Goal: Transaction & Acquisition: Purchase product/service

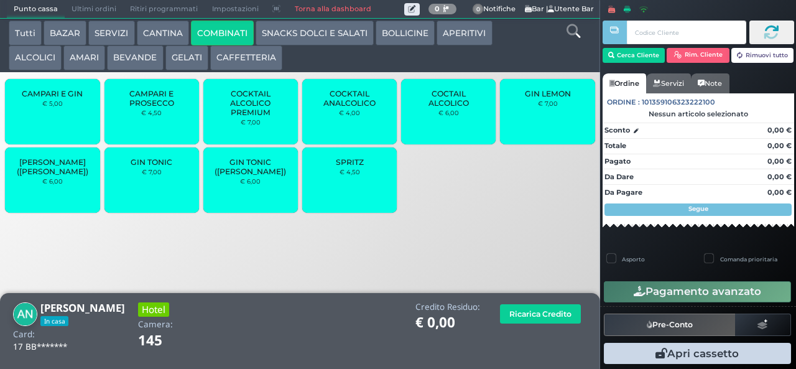
click at [346, 193] on div "SPRITZ € 4,50" at bounding box center [349, 179] width 95 height 65
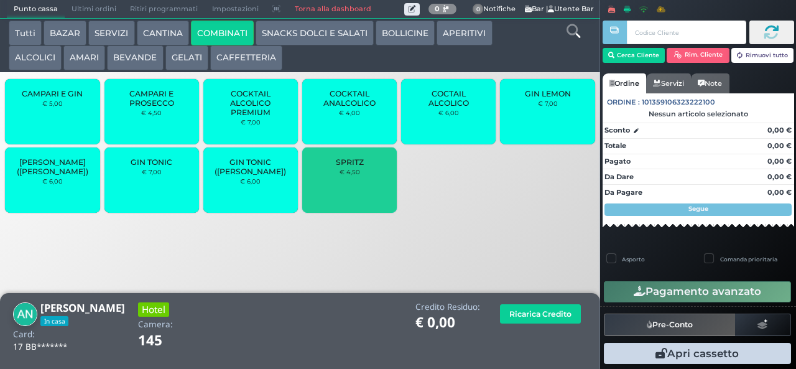
click at [338, 192] on div "SPRITZ € 4,50" at bounding box center [349, 179] width 95 height 65
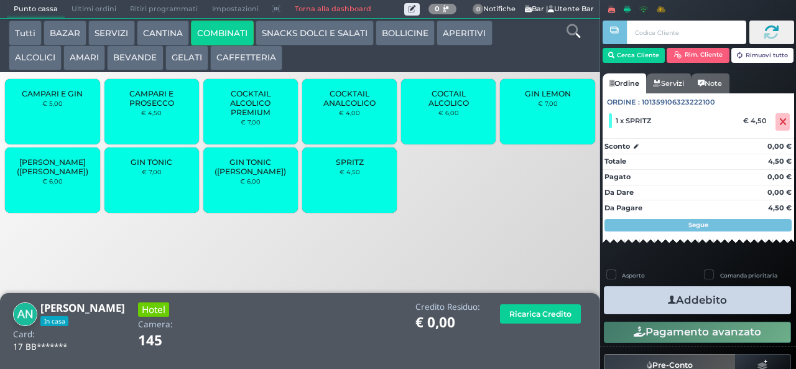
click at [0, 0] on div at bounding box center [0, 0] width 0 height 0
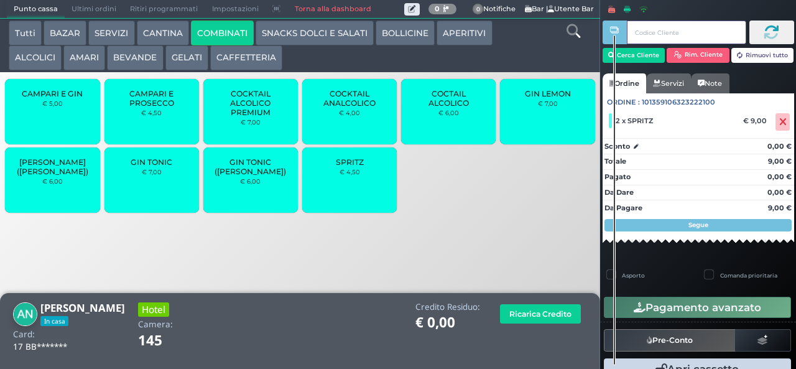
scroll to position [26, 0]
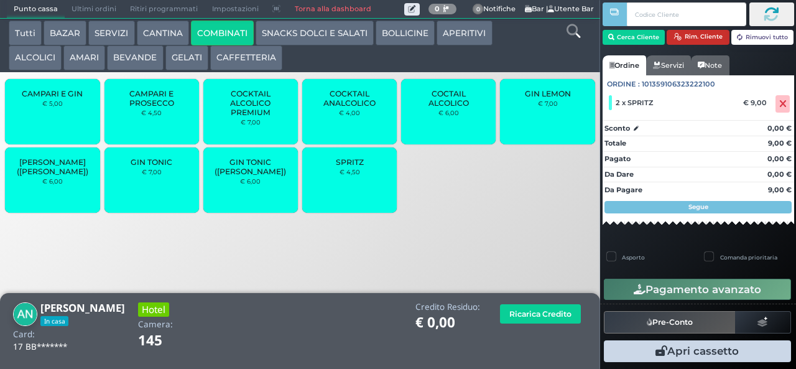
click at [693, 33] on button "Rim. Cliente" at bounding box center [698, 37] width 63 height 15
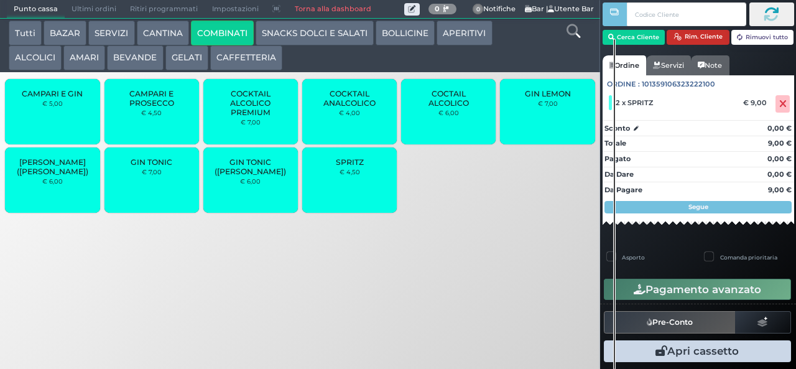
scroll to position [25, 0]
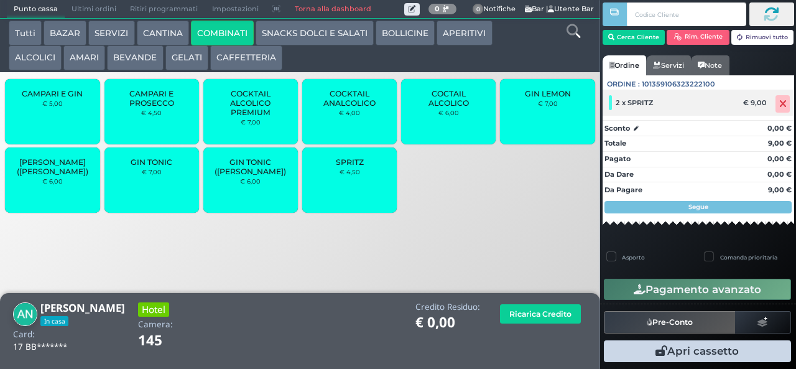
click at [779, 104] on icon at bounding box center [782, 104] width 7 height 1
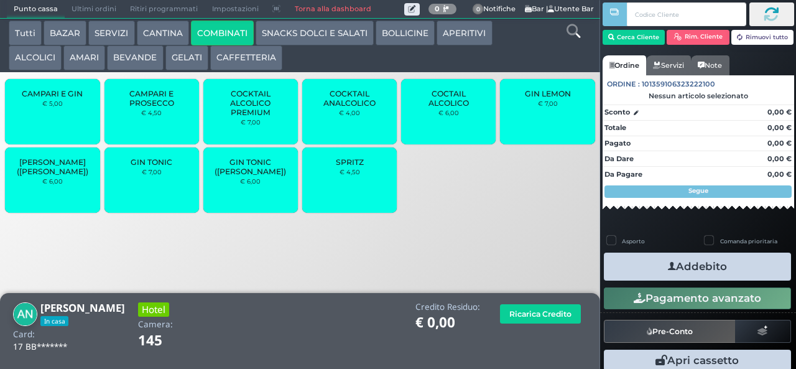
click at [0, 0] on div at bounding box center [0, 0] width 0 height 0
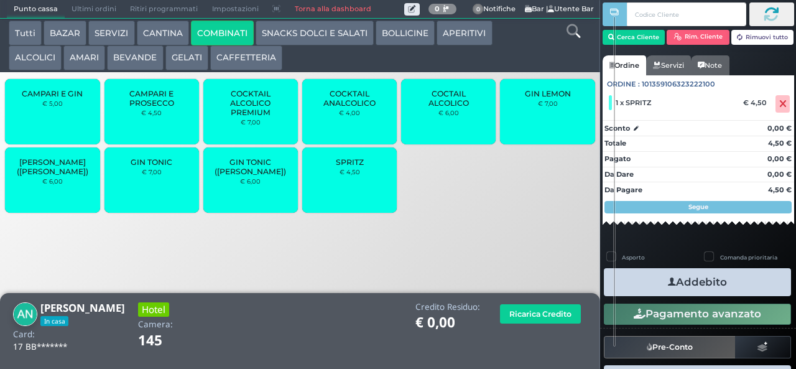
click at [668, 285] on icon "button" at bounding box center [672, 282] width 8 height 13
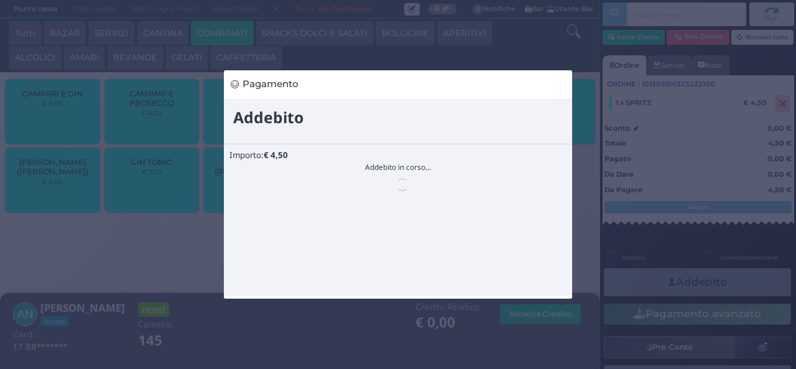
scroll to position [0, 0]
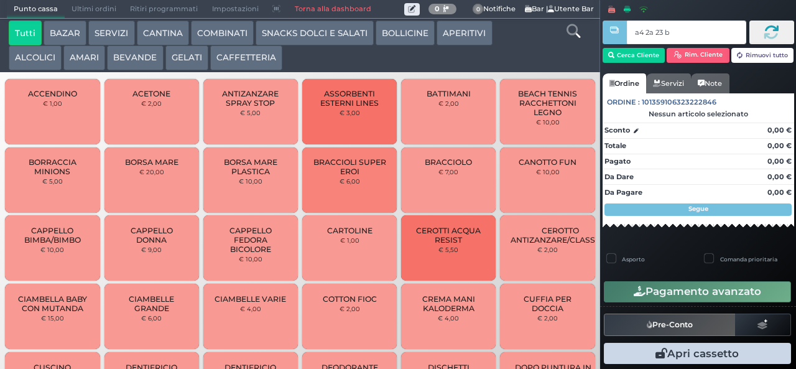
type input "a4 2a 23 b3"
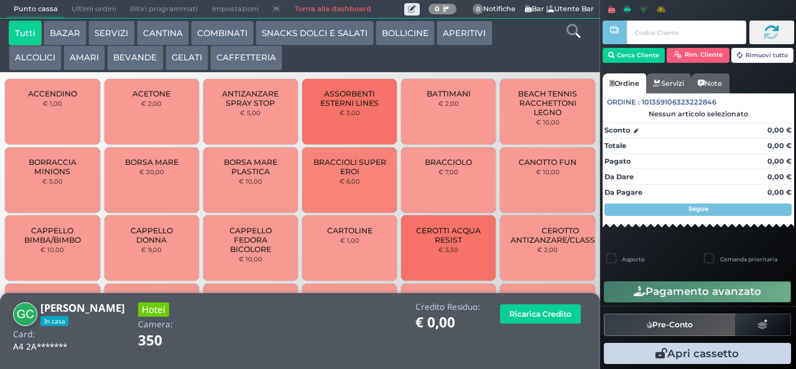
click at [573, 34] on icon at bounding box center [574, 31] width 14 height 14
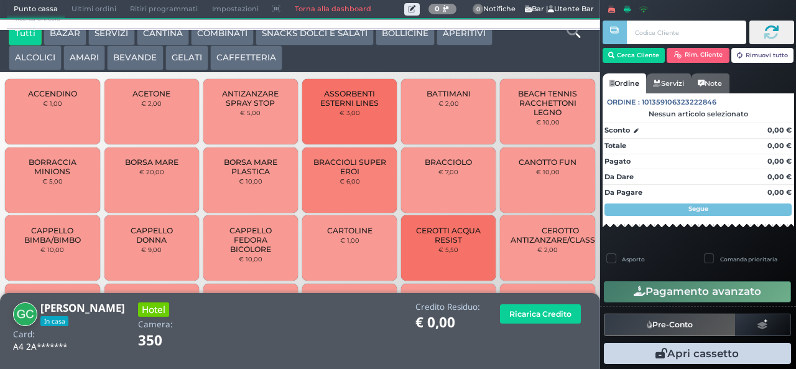
scroll to position [11, 0]
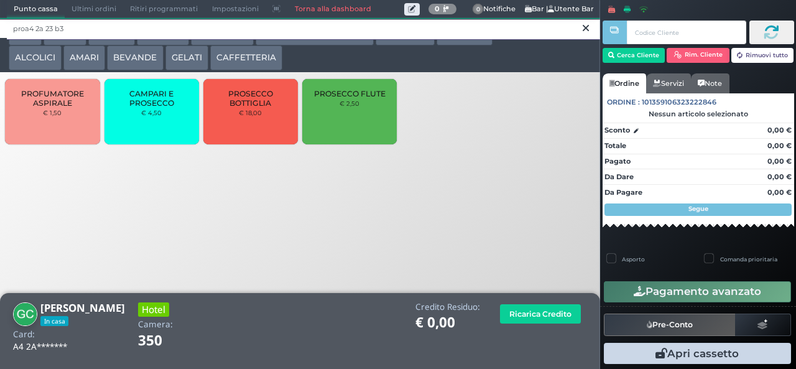
type input "proa4 2a 23 b3"
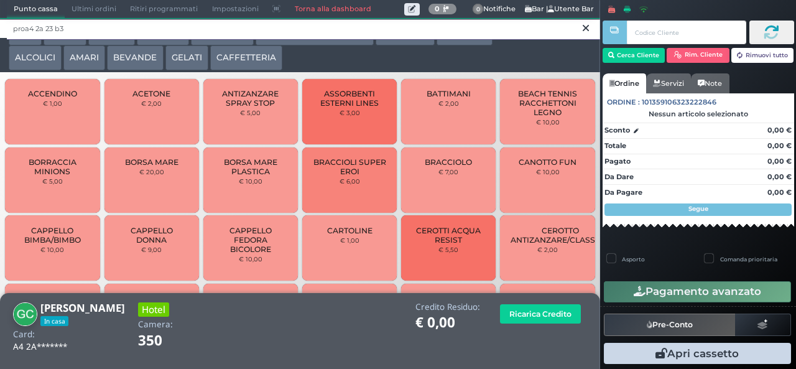
click at [461, 37] on input "proa4 2a 23 b3" at bounding box center [303, 30] width 593 height 22
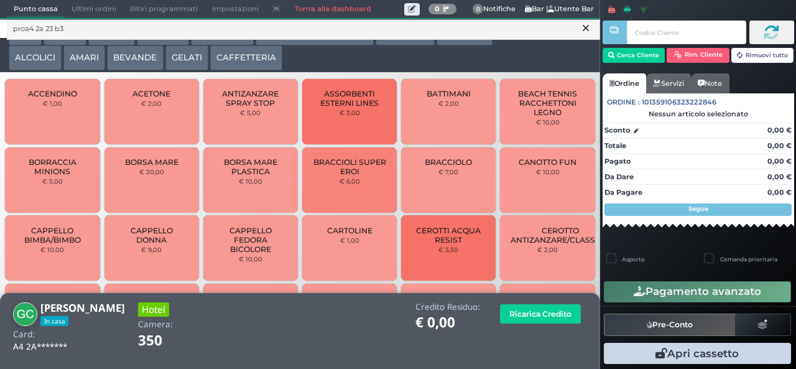
click at [586, 29] on icon at bounding box center [586, 28] width 6 height 12
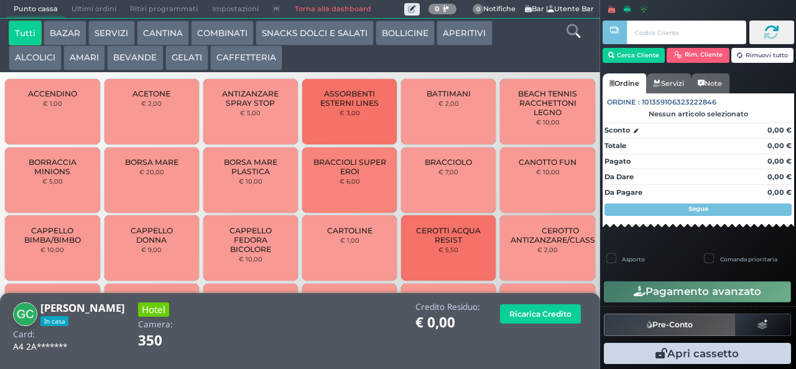
click at [573, 37] on icon at bounding box center [574, 31] width 14 height 14
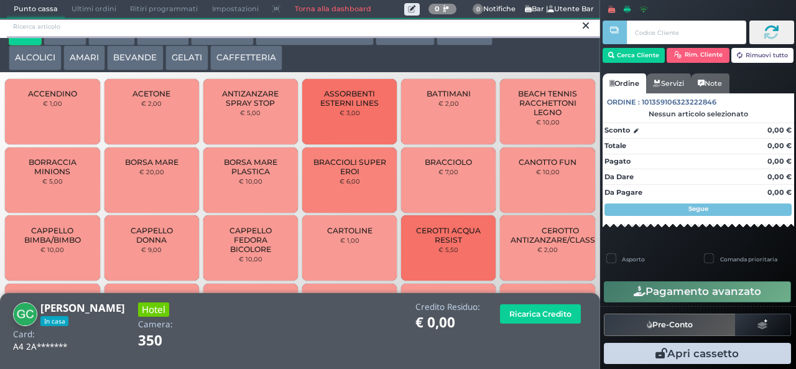
scroll to position [0, 0]
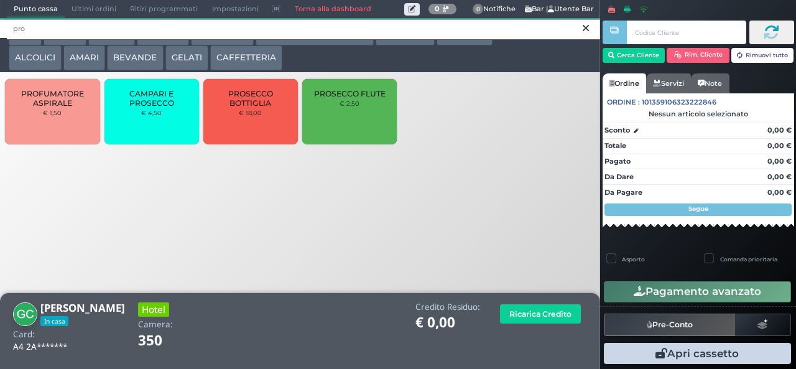
type input "pro"
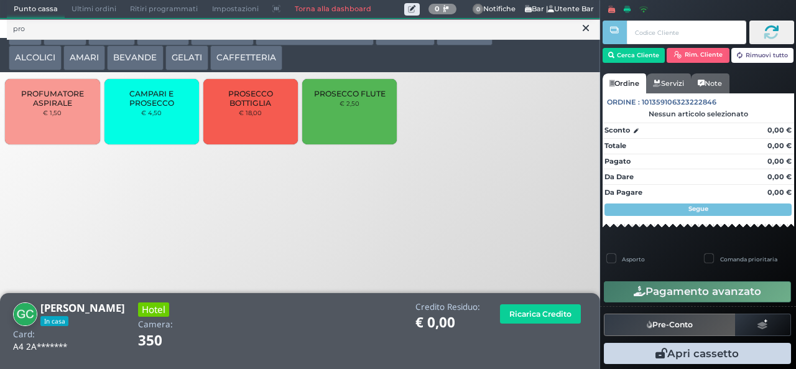
click at [353, 124] on div "PROSECCO FLUTE € 2,50" at bounding box center [349, 111] width 95 height 65
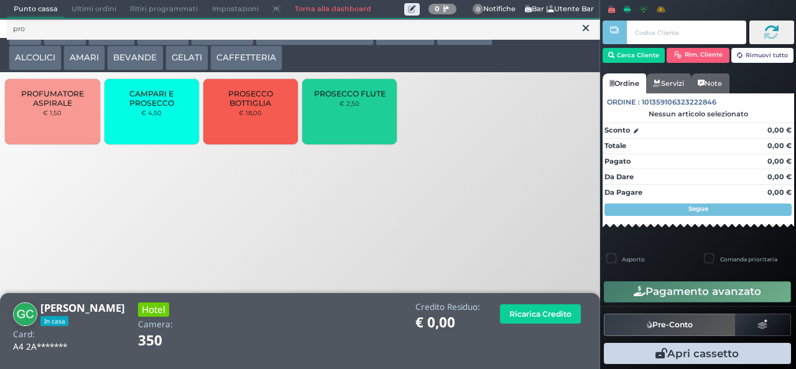
click at [355, 123] on div "PROSECCO FLUTE € 2,50" at bounding box center [349, 111] width 95 height 65
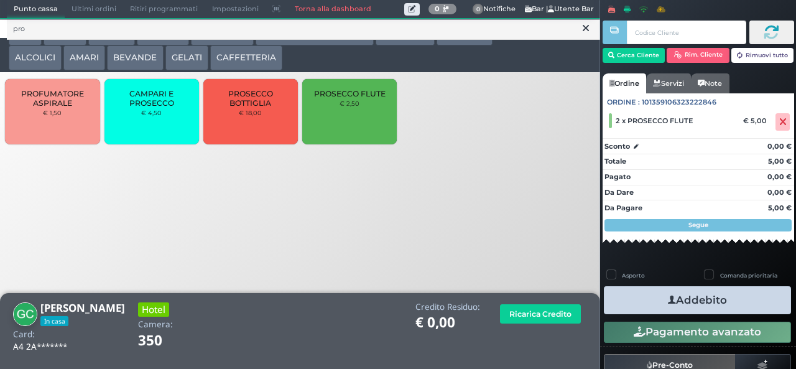
click at [749, 306] on button "Addebito" at bounding box center [697, 300] width 187 height 28
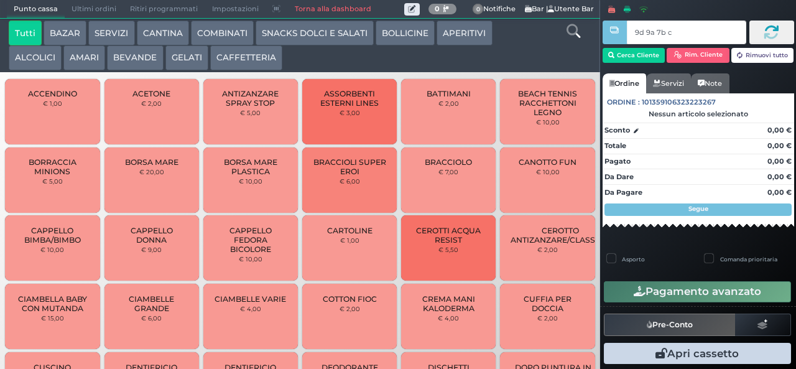
type input "9d 9a 7b c3"
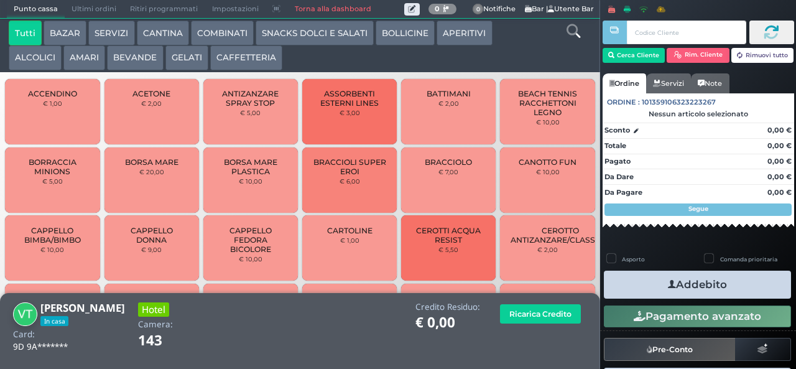
click at [570, 31] on icon at bounding box center [574, 31] width 14 height 14
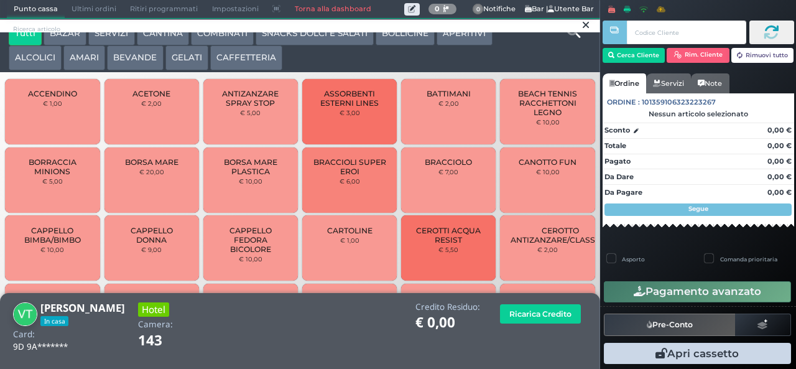
scroll to position [11, 0]
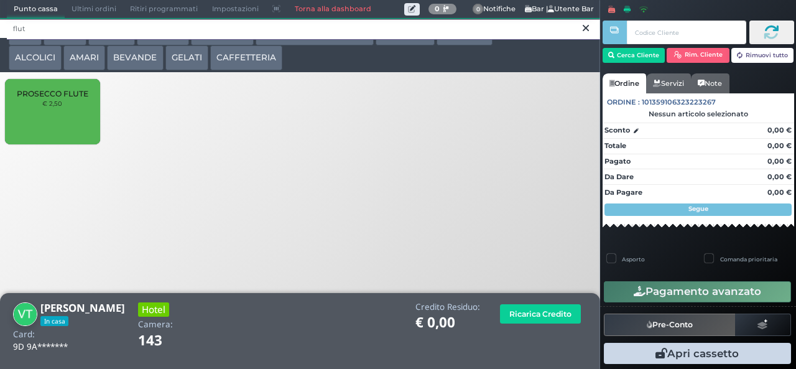
type input "flut"
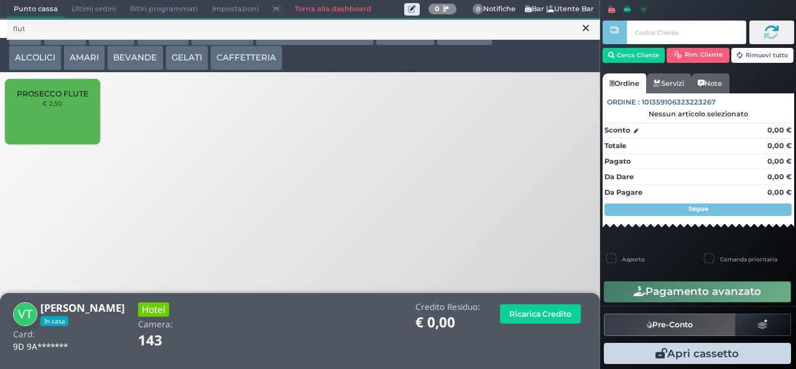
click at [44, 132] on div "PROSECCO FLUTE € 2,50" at bounding box center [52, 111] width 95 height 65
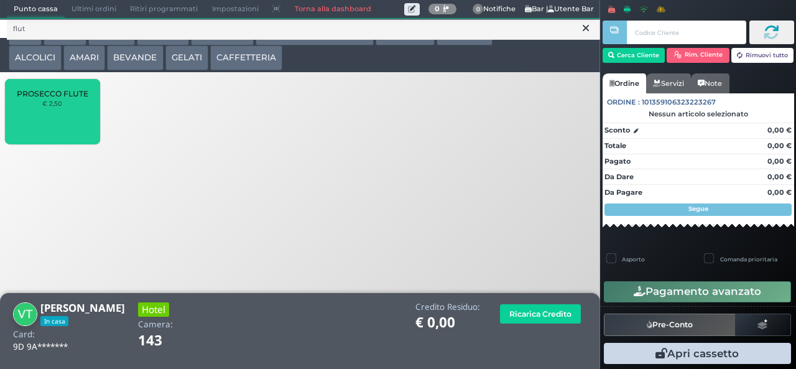
click at [46, 124] on div "PROSECCO FLUTE € 2,50" at bounding box center [52, 111] width 95 height 65
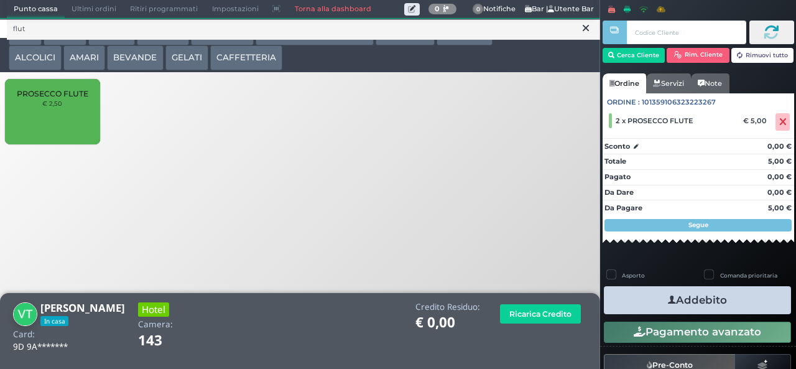
click at [728, 304] on button "Addebito" at bounding box center [697, 300] width 187 height 28
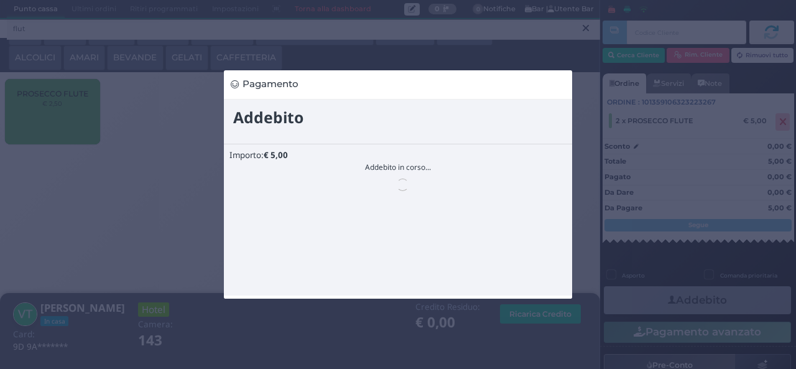
scroll to position [0, 0]
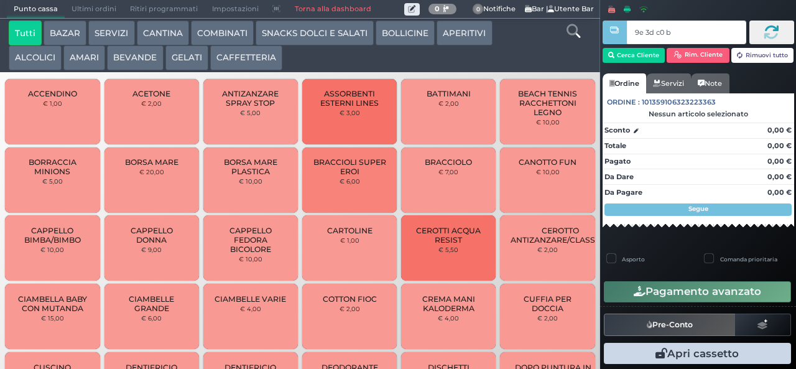
type input "9e 3d c0 b9"
click at [0, 0] on div at bounding box center [0, 0] width 0 height 0
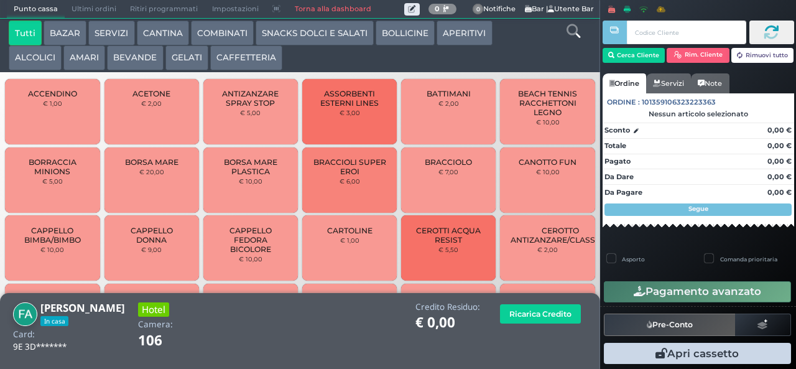
click at [231, 36] on button "COMBINATI" at bounding box center [222, 33] width 63 height 25
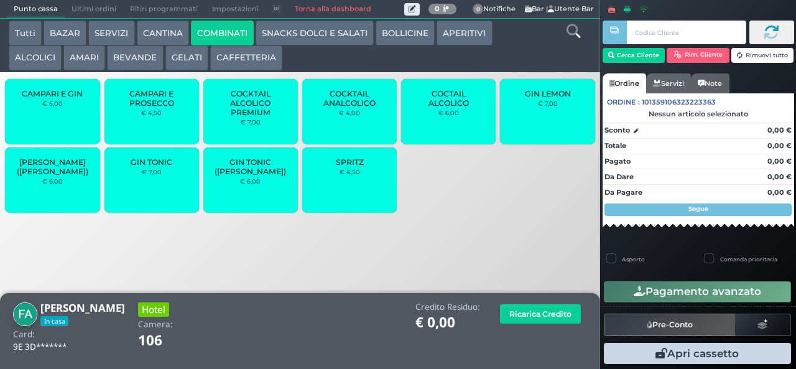
click at [345, 108] on span "COCKTAIL ANALCOLICO" at bounding box center [350, 98] width 74 height 19
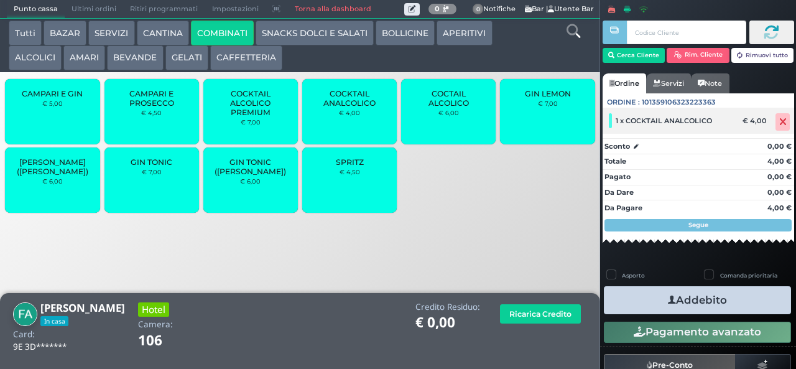
click at [779, 122] on icon at bounding box center [782, 122] width 7 height 1
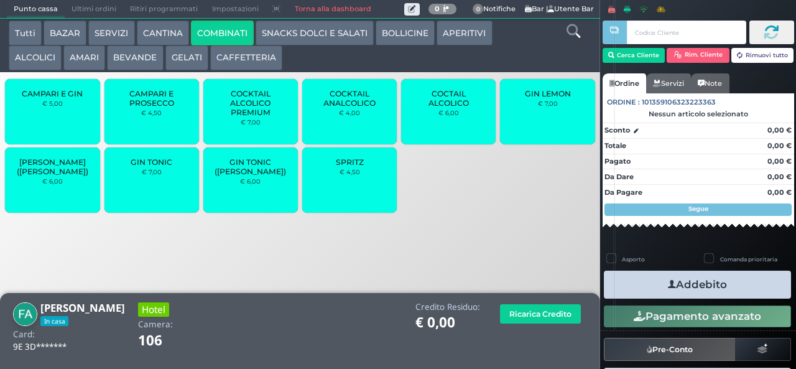
click at [245, 117] on span "COCKTAIL ALCOLICO PREMIUM" at bounding box center [251, 103] width 74 height 28
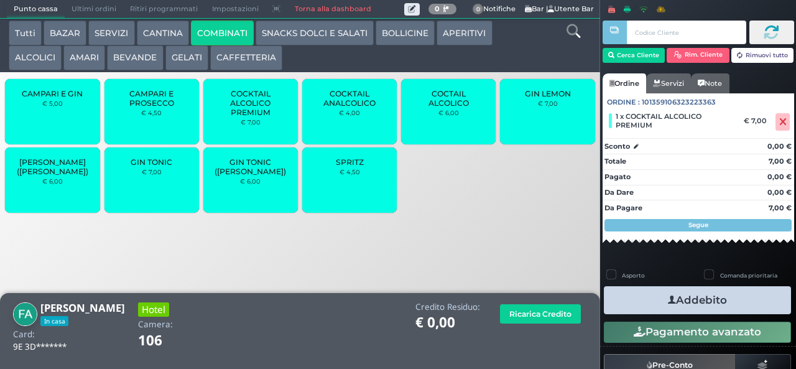
click at [668, 304] on icon "button" at bounding box center [672, 300] width 8 height 13
